Goal: Information Seeking & Learning: Check status

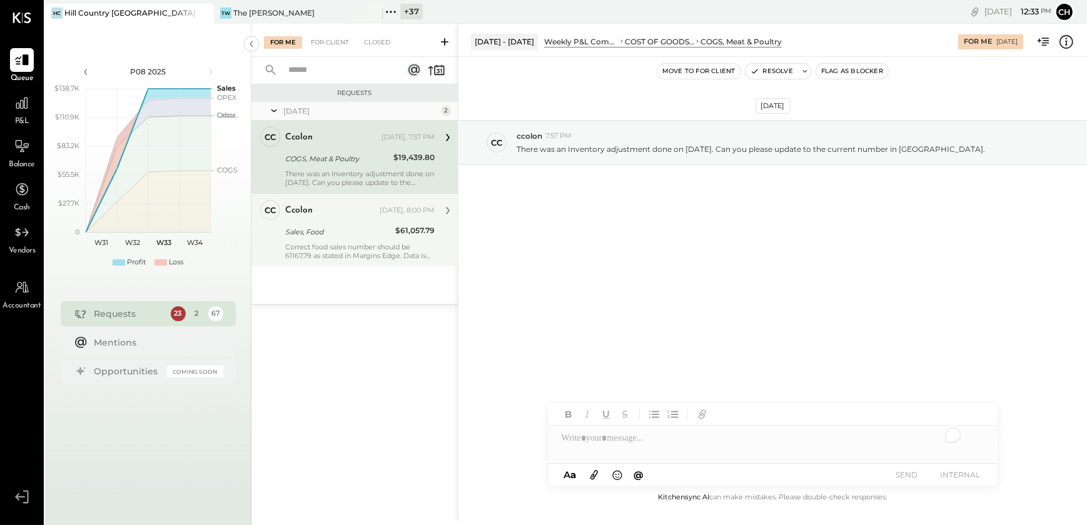
click at [330, 254] on div "Correct food sales number should be 61167.79 as stated in Margins Edge. Data is…" at bounding box center [359, 252] width 149 height 18
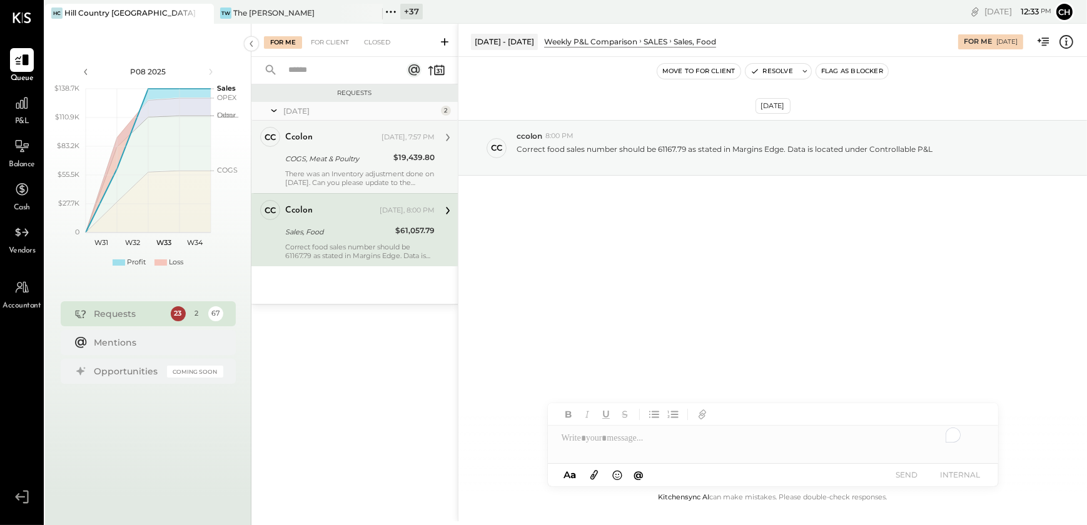
click at [329, 168] on div "ccolon [DATE], 7:57 PM COGS, Meat & Poultry $19,439.80 There was an Inventory a…" at bounding box center [359, 157] width 149 height 60
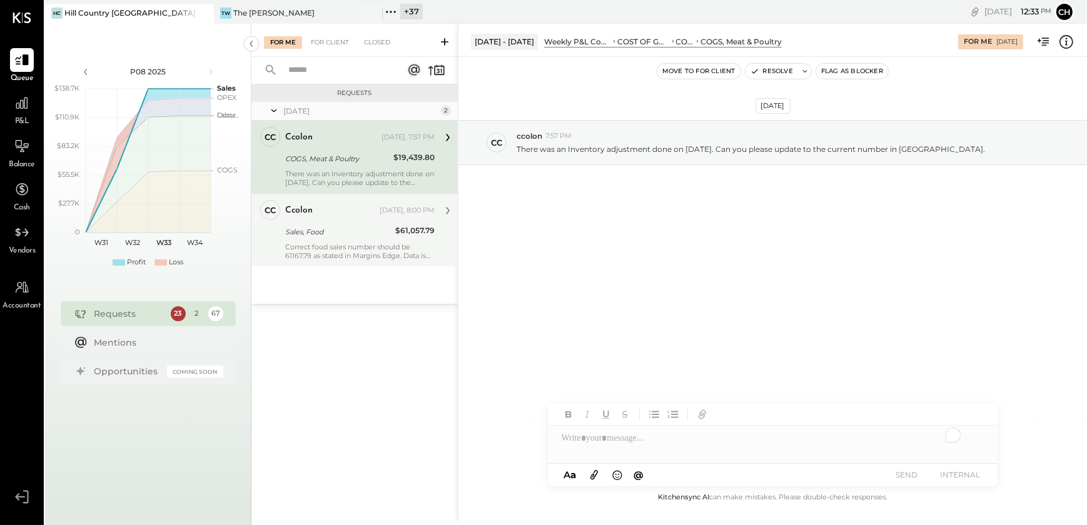
click at [325, 213] on div "ccolon" at bounding box center [331, 210] width 92 height 13
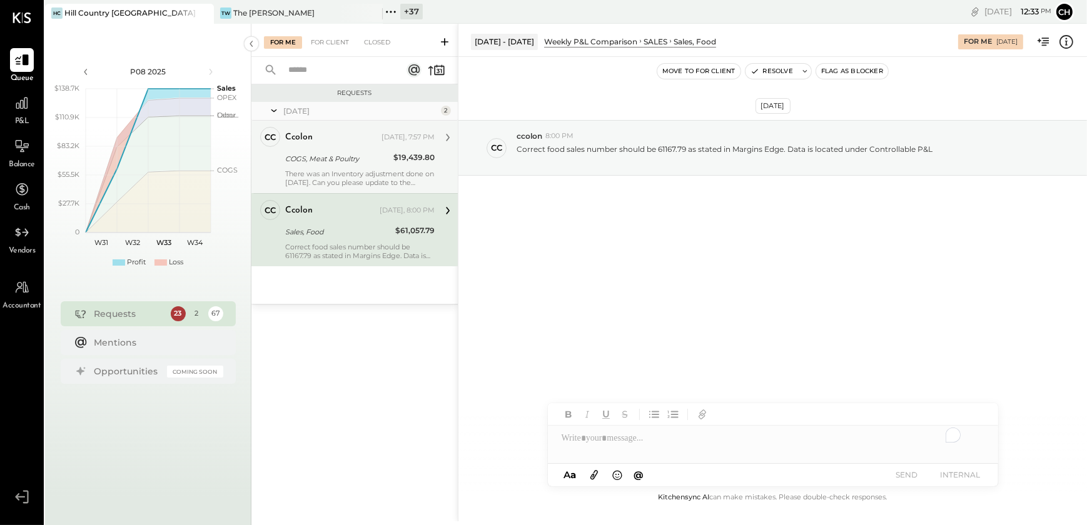
click at [324, 162] on div "COGS, Meat & Poultry" at bounding box center [337, 159] width 104 height 13
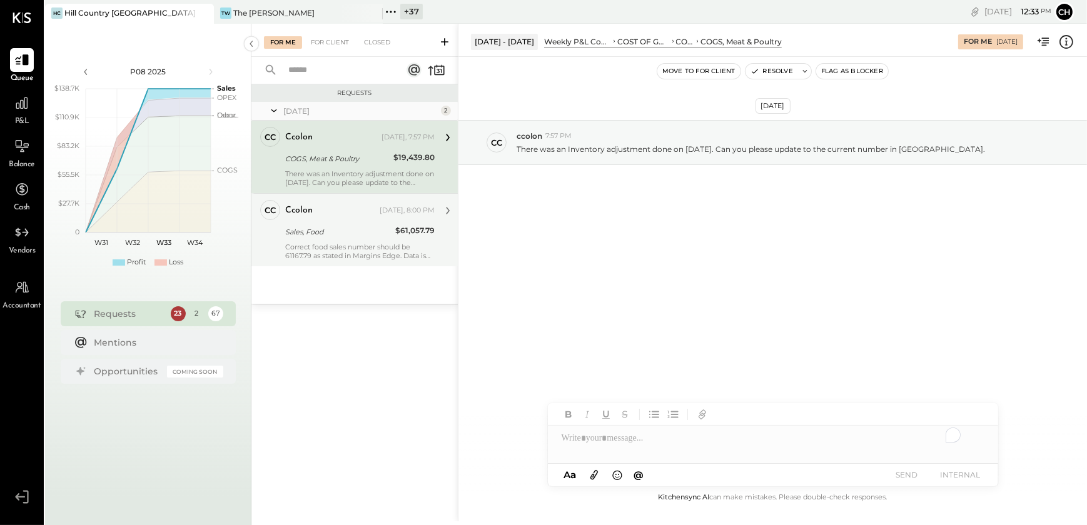
click at [319, 219] on div "ccolon [DATE], 8:00 PM" at bounding box center [359, 210] width 149 height 21
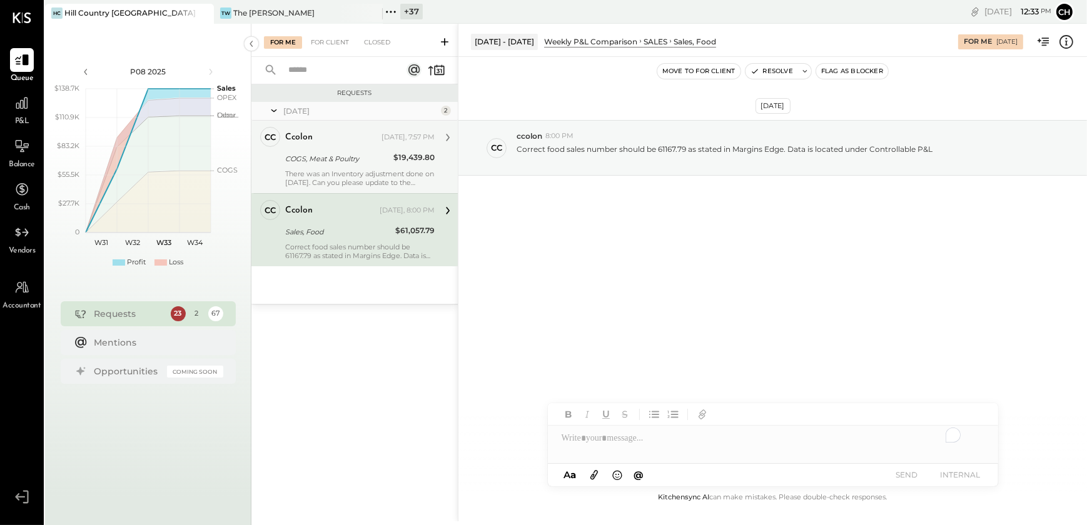
click at [321, 164] on div "COGS, Meat & Poultry" at bounding box center [337, 159] width 104 height 13
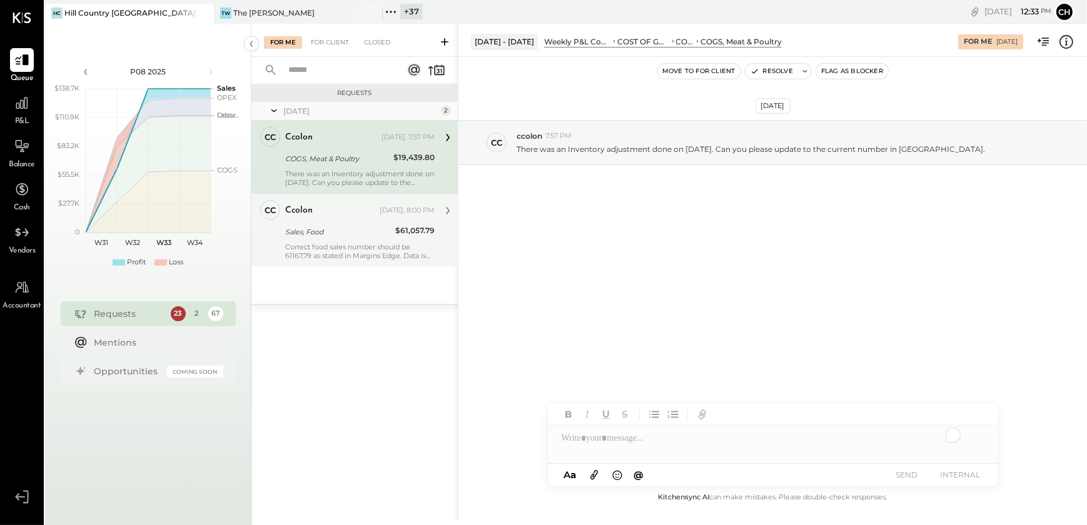
click at [323, 213] on div "ccolon" at bounding box center [331, 210] width 92 height 13
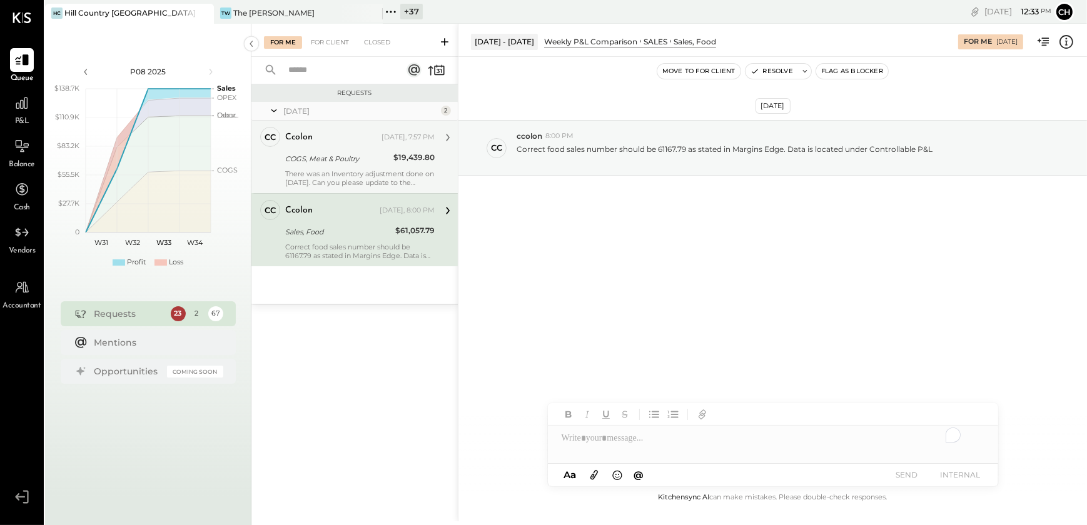
click at [320, 170] on div "There was an Inventory adjustment done on [DATE]. Can you please update to the …" at bounding box center [359, 178] width 149 height 18
